Goal: Book appointment/travel/reservation

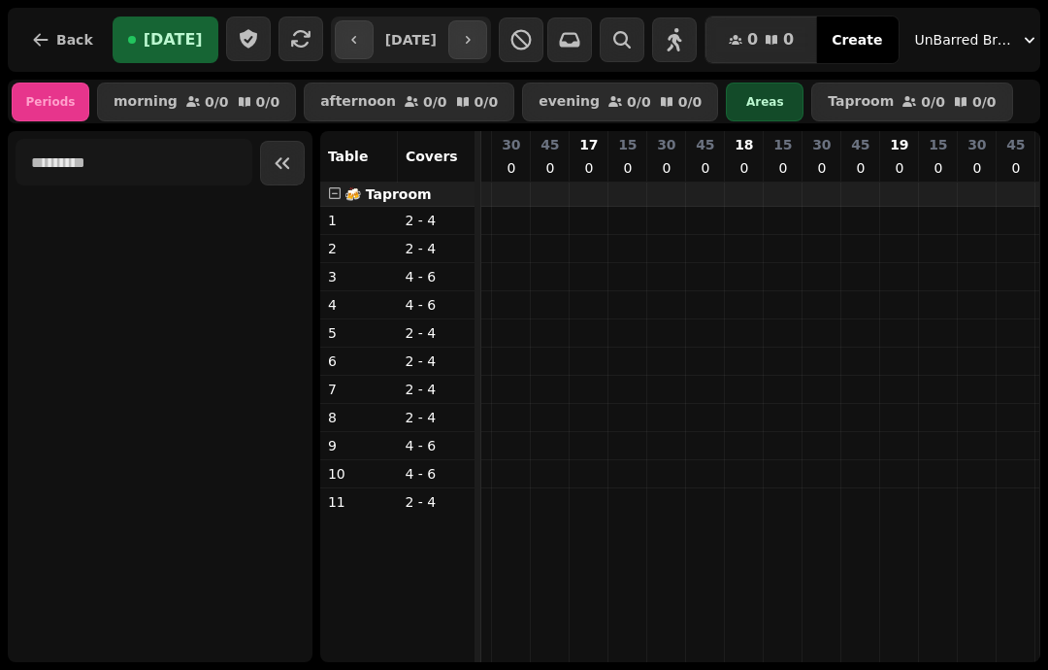
scroll to position [0, 540]
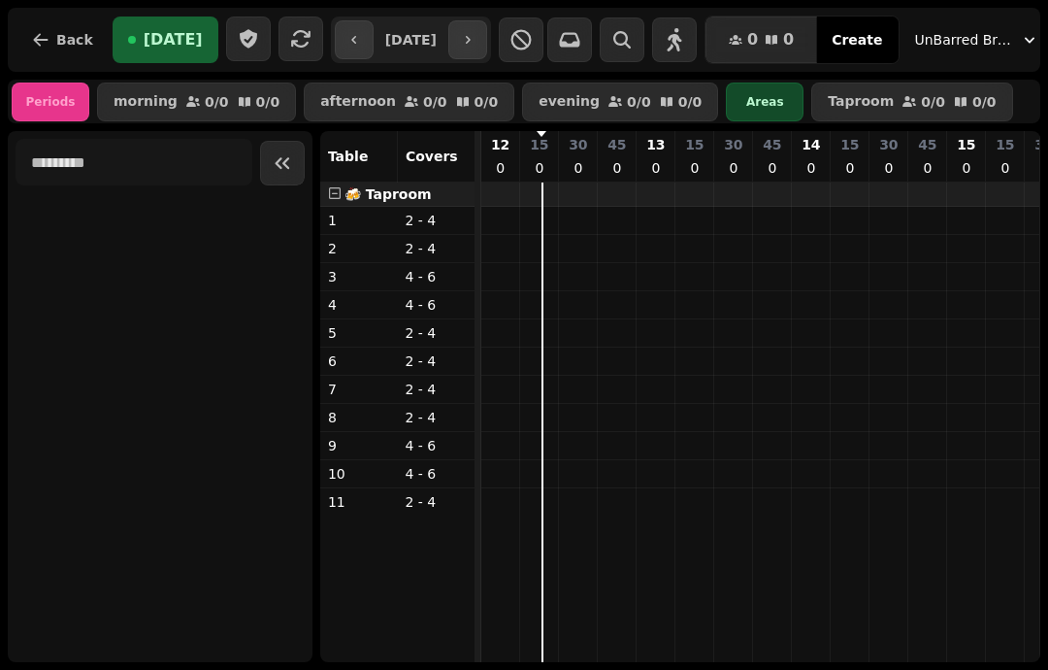
click at [476, 41] on icon "button" at bounding box center [468, 40] width 16 height 16
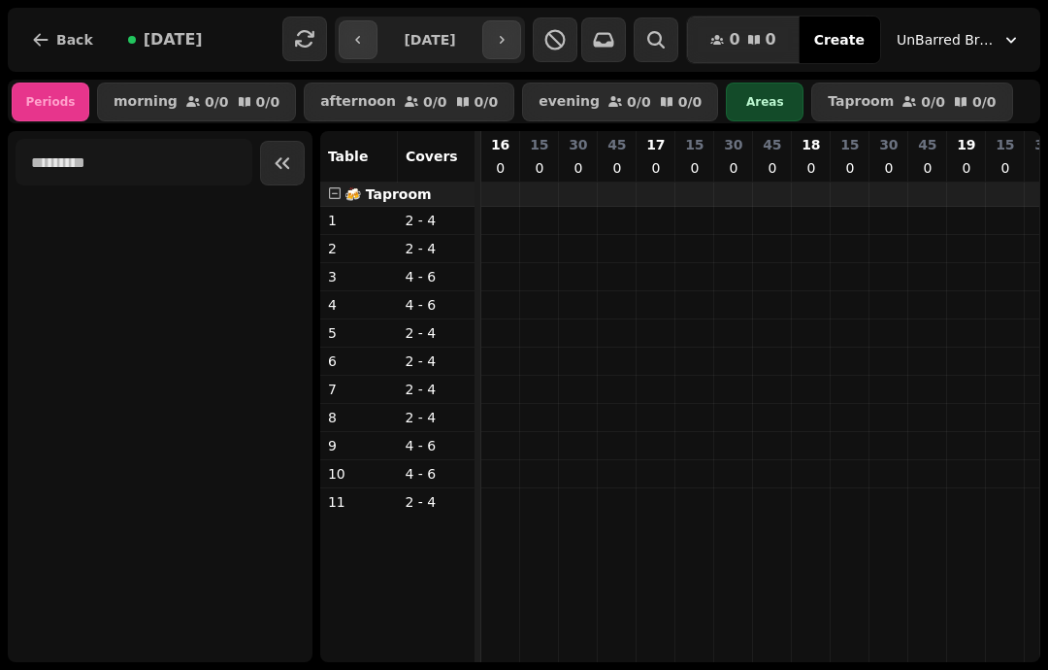
click at [510, 43] on icon "button" at bounding box center [502, 40] width 16 height 16
click at [520, 32] on button "button" at bounding box center [501, 39] width 39 height 39
click at [510, 36] on icon "button" at bounding box center [502, 40] width 16 height 16
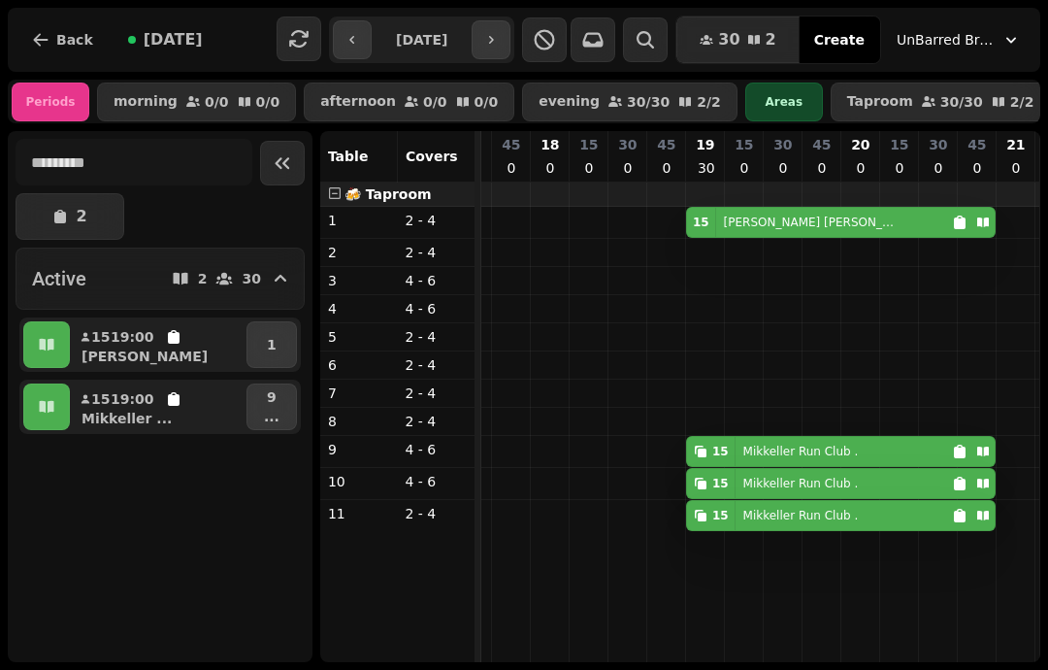
click at [503, 21] on button "button" at bounding box center [491, 39] width 39 height 39
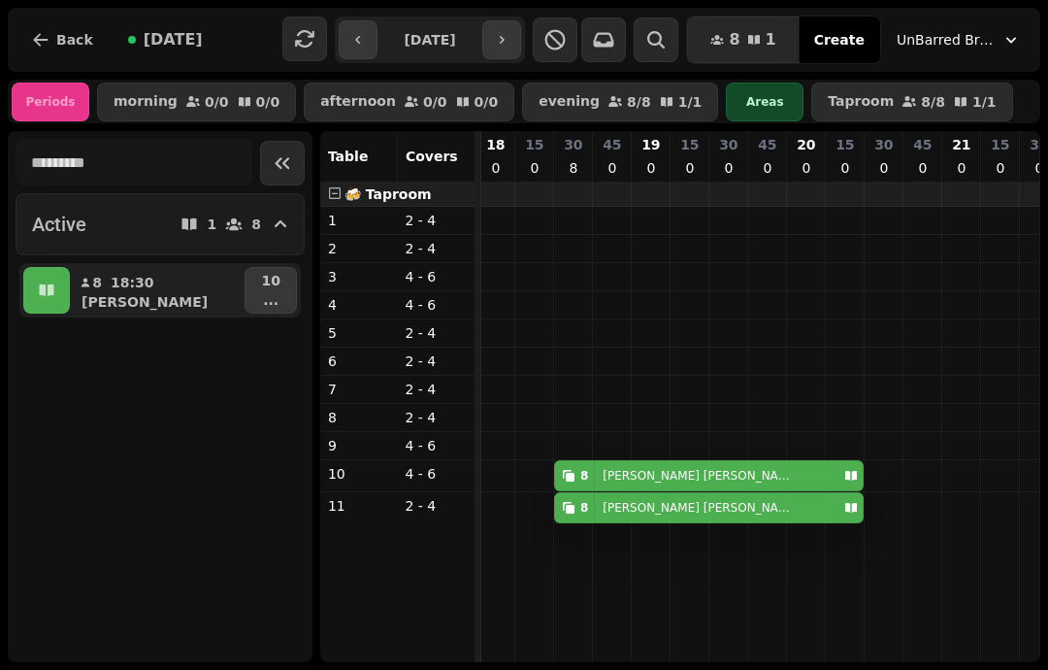
click at [510, 37] on icon "button" at bounding box center [502, 40] width 16 height 16
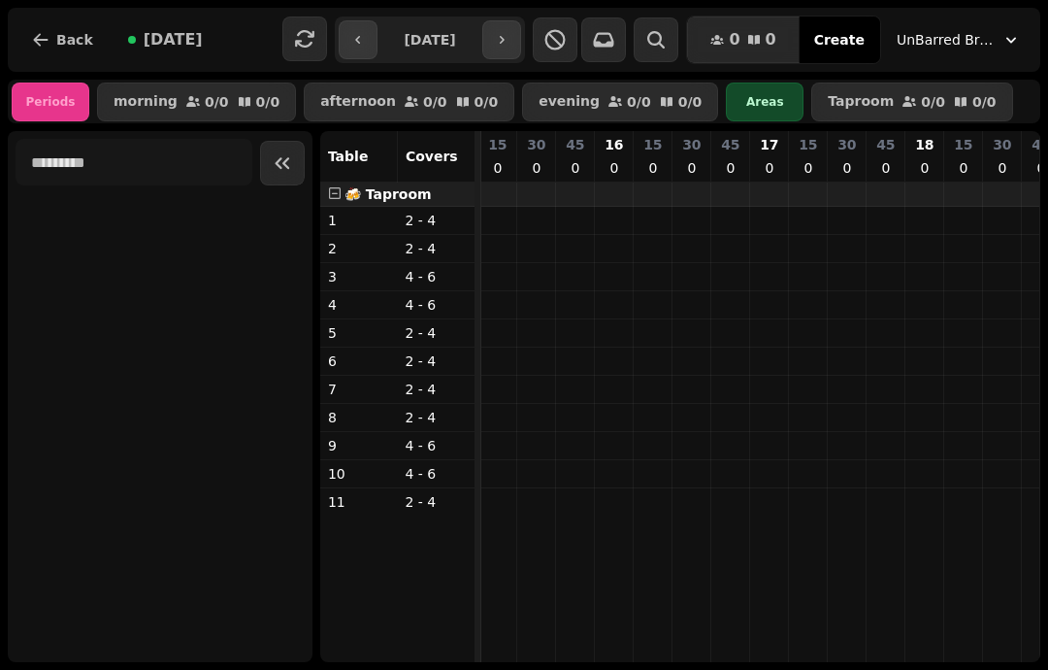
click at [293, 35] on icon "button" at bounding box center [304, 38] width 23 height 23
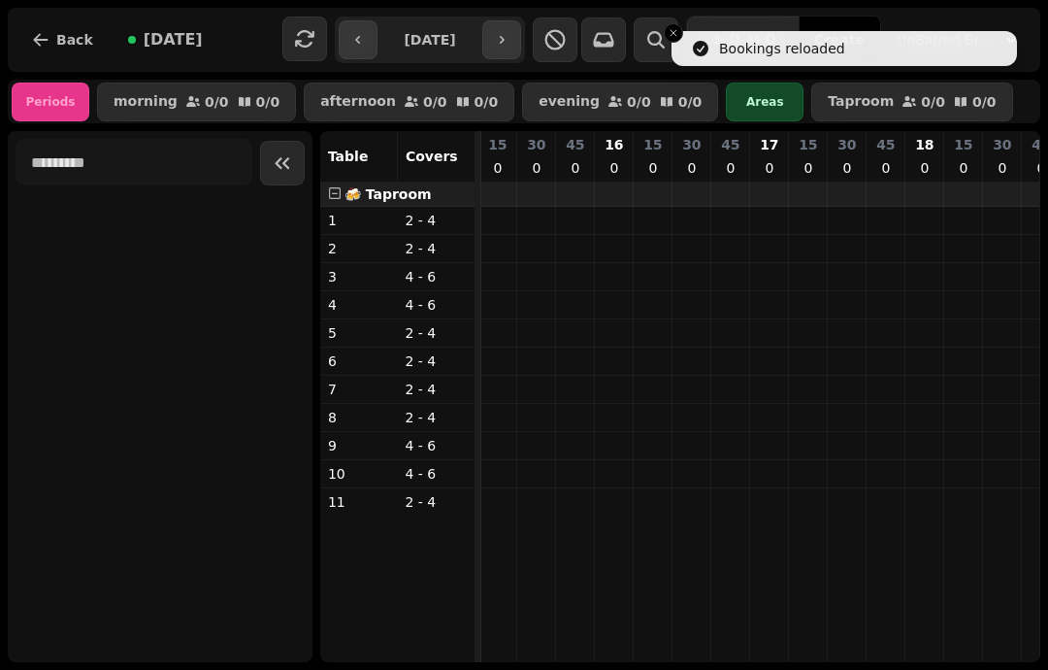
click at [339, 28] on button "button" at bounding box center [358, 39] width 39 height 39
click at [339, 36] on button "button" at bounding box center [358, 39] width 39 height 39
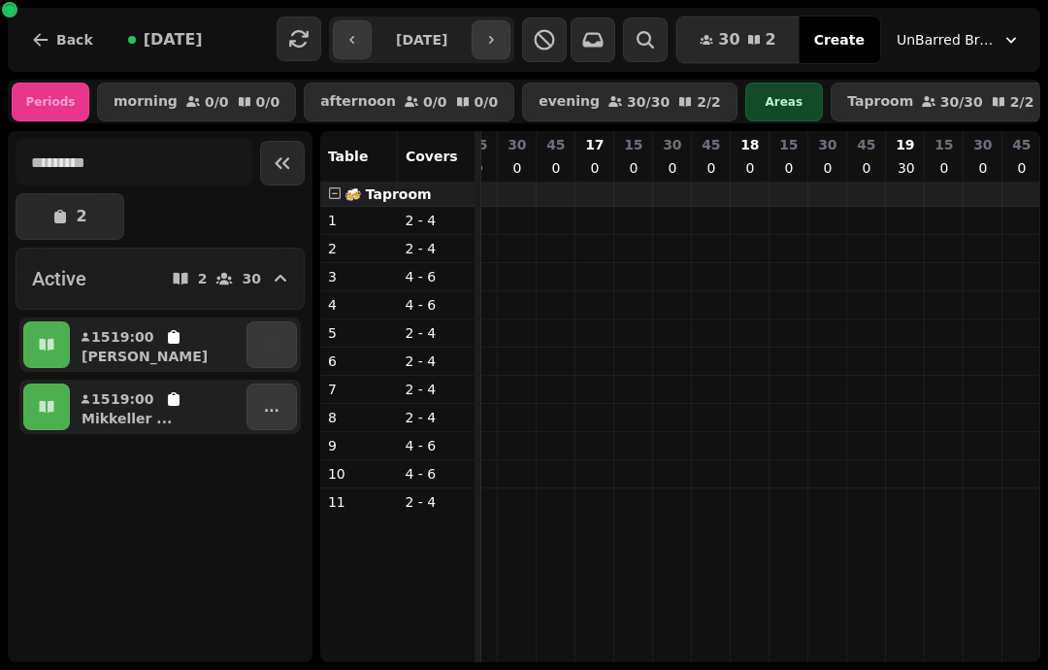
scroll to position [0, 0]
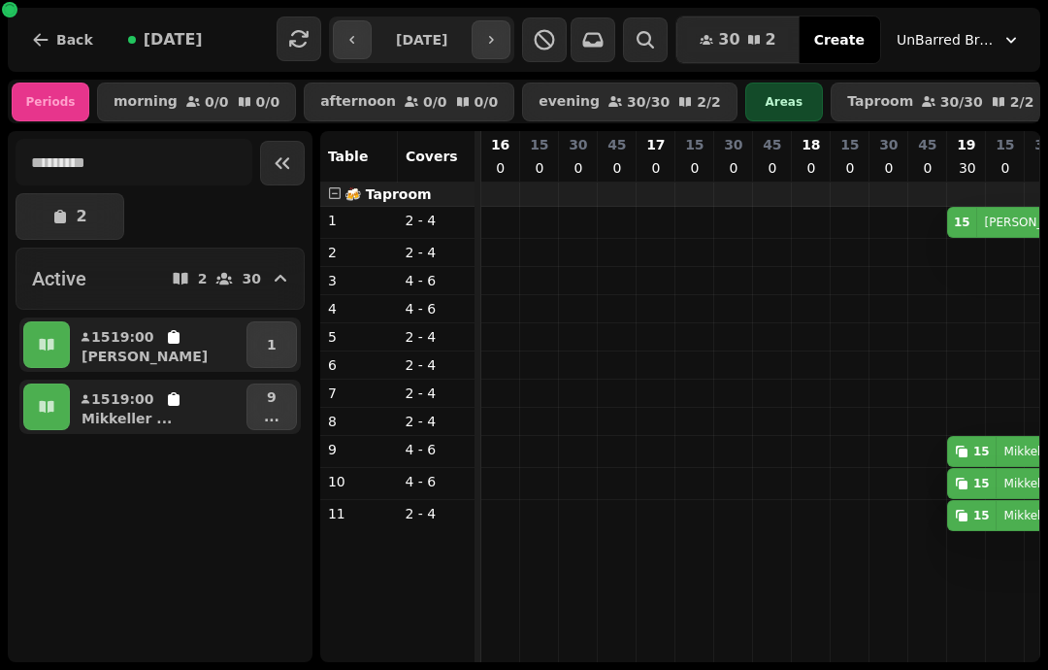
click at [333, 32] on button "button" at bounding box center [352, 39] width 39 height 39
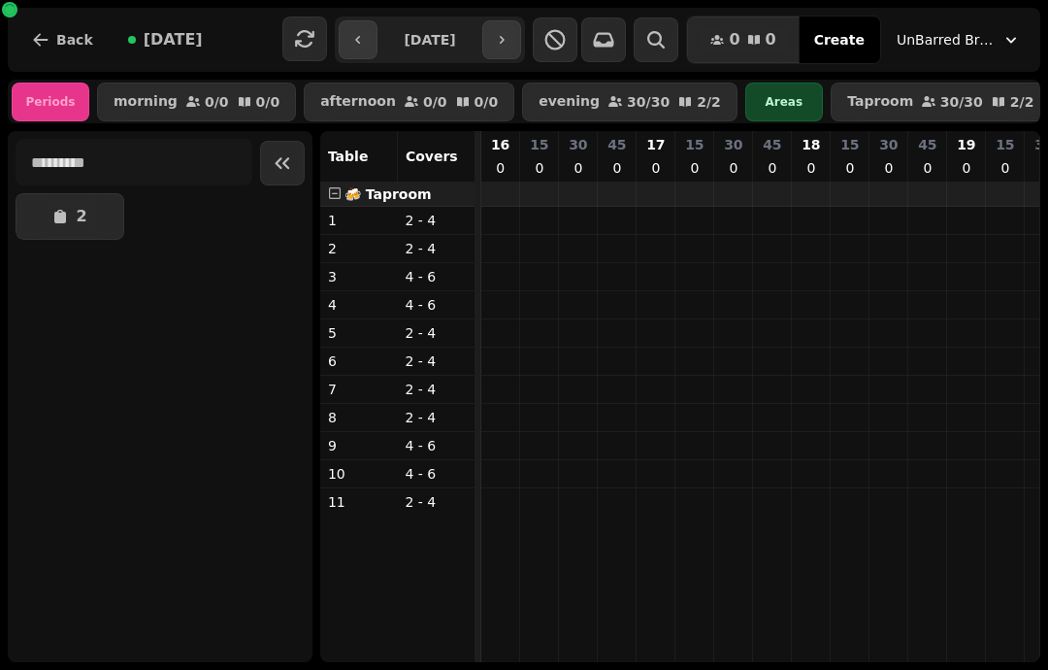
click at [339, 49] on button "button" at bounding box center [358, 39] width 39 height 39
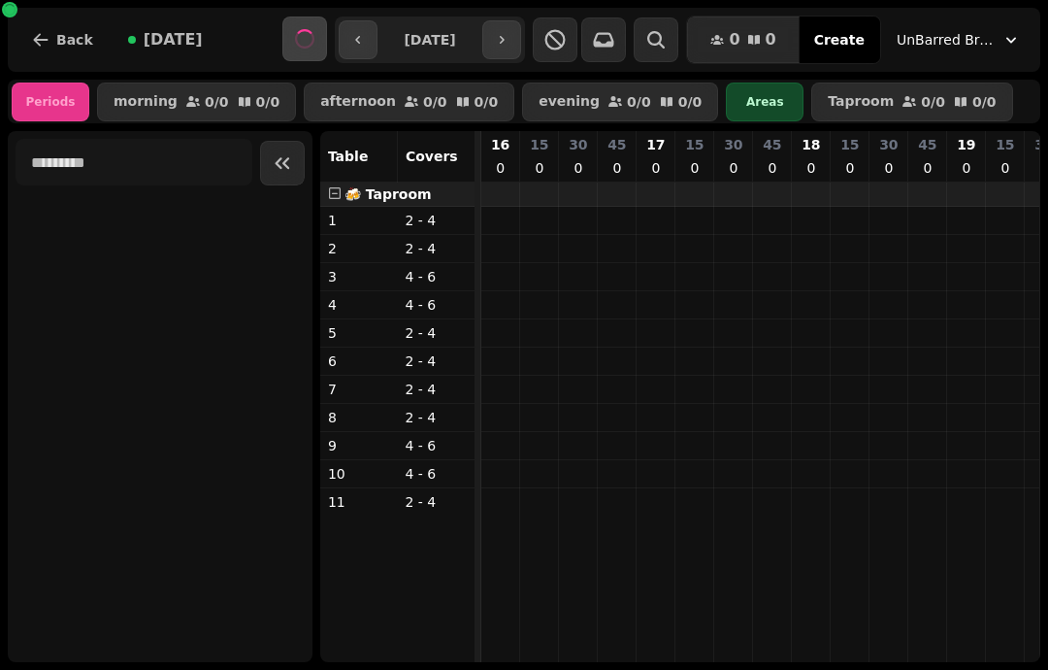
click at [350, 37] on icon "button" at bounding box center [358, 40] width 16 height 16
click at [339, 31] on button "button" at bounding box center [358, 39] width 39 height 39
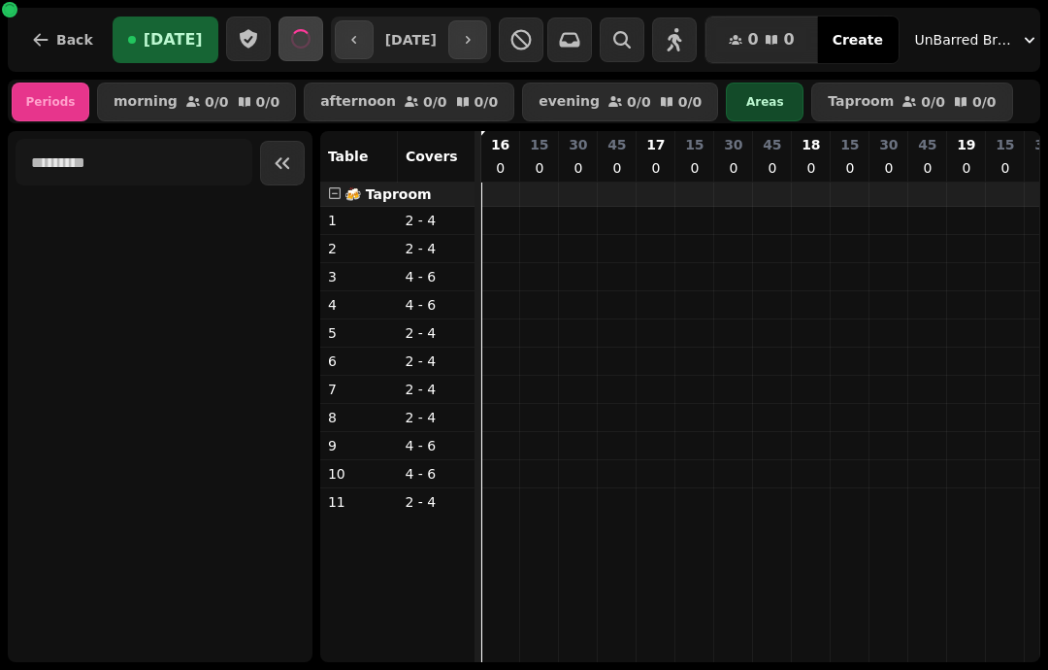
click at [335, 39] on button "button" at bounding box center [354, 39] width 39 height 39
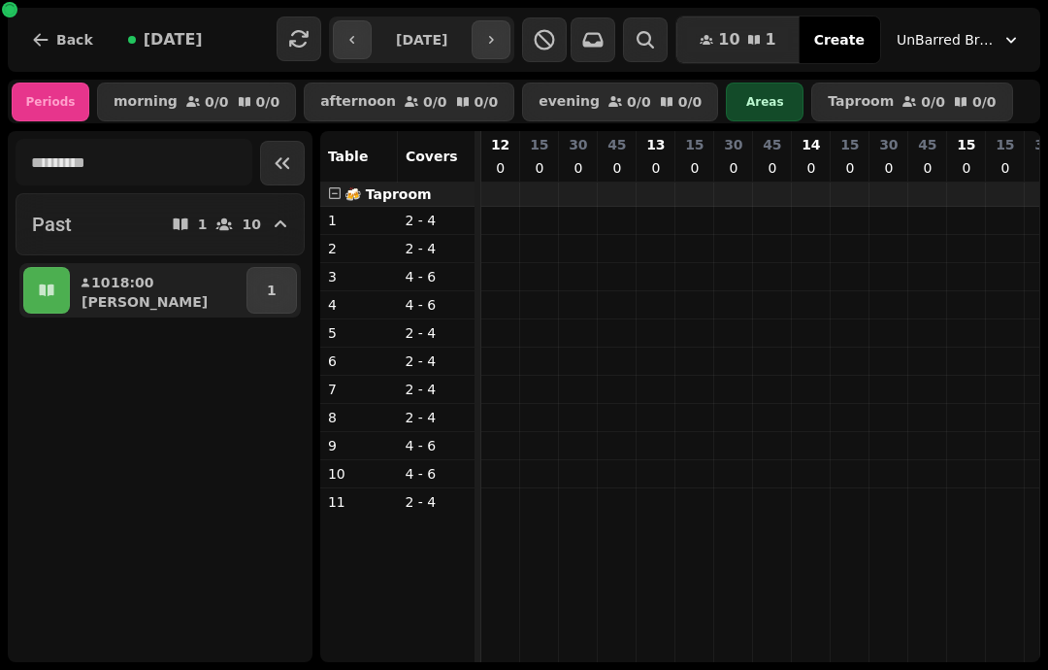
scroll to position [0, 61]
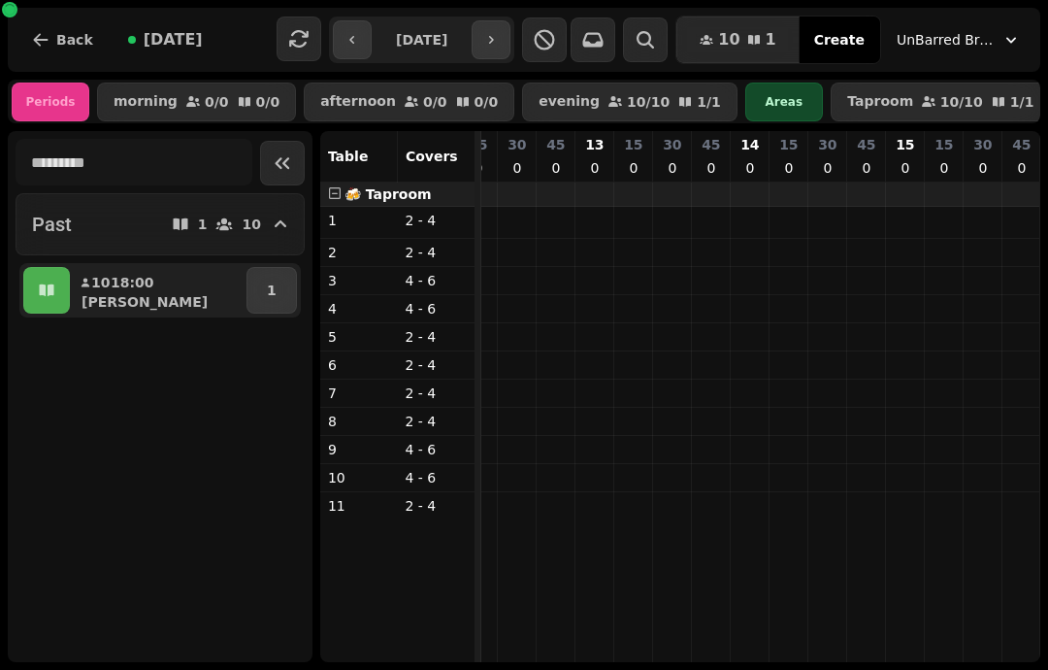
click at [511, 41] on button "button" at bounding box center [491, 39] width 39 height 39
type input "**********"
